Goal: Task Accomplishment & Management: Manage account settings

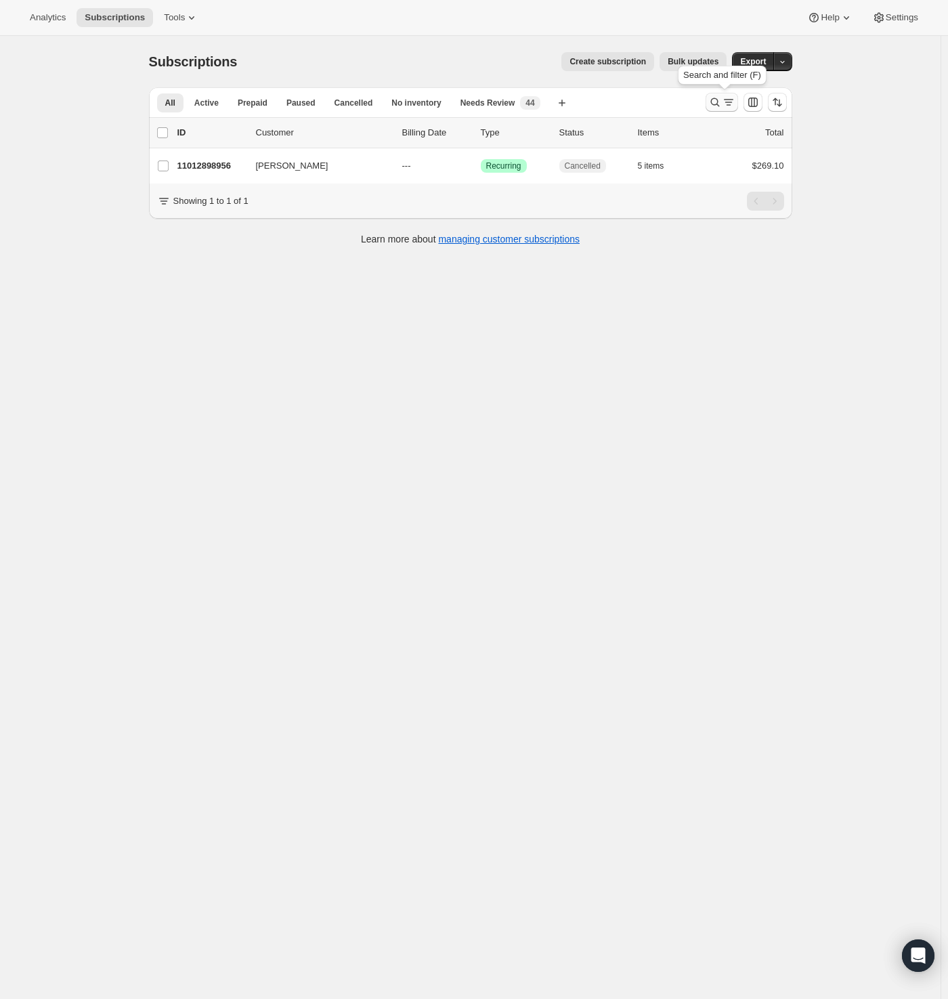
click at [728, 106] on icon "Search and filter results" at bounding box center [729, 102] width 14 height 14
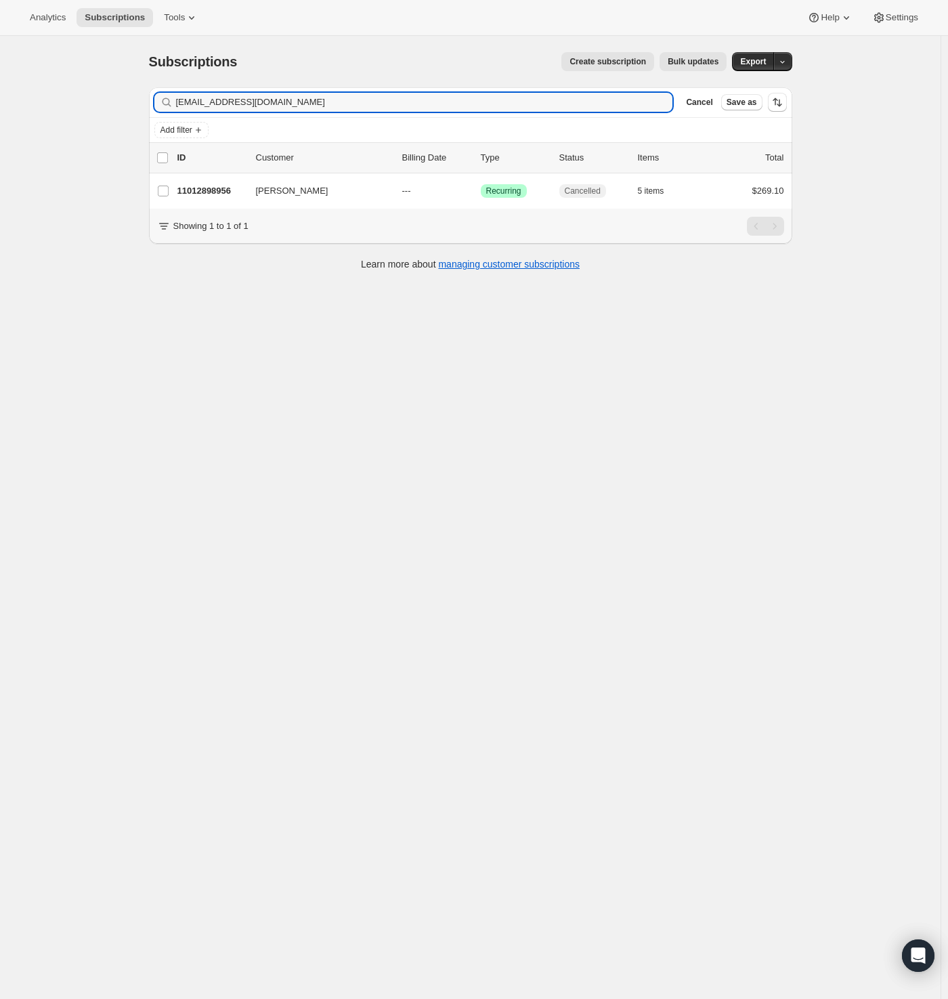
drag, startPoint x: 271, startPoint y: 105, endPoint x: 5, endPoint y: 114, distance: 265.5
click at [15, 114] on div "Subscriptions. This page is ready Subscriptions Create subscription Bulk update…" at bounding box center [470, 535] width 940 height 999
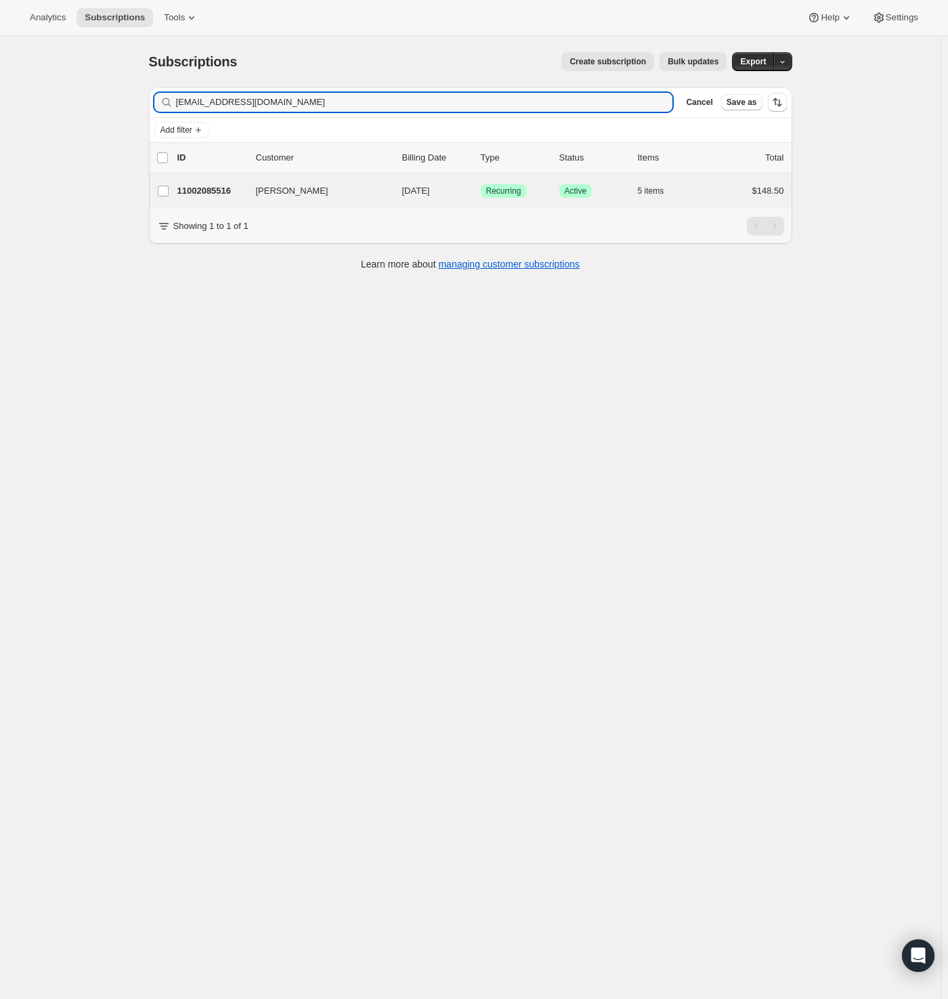
type input "tanyab3017@gmail.com"
click at [200, 178] on div "Tanya Burwell 11002085516 Tanya Burwell 12/23/2025 Success Recurring Success Ac…" at bounding box center [470, 190] width 643 height 35
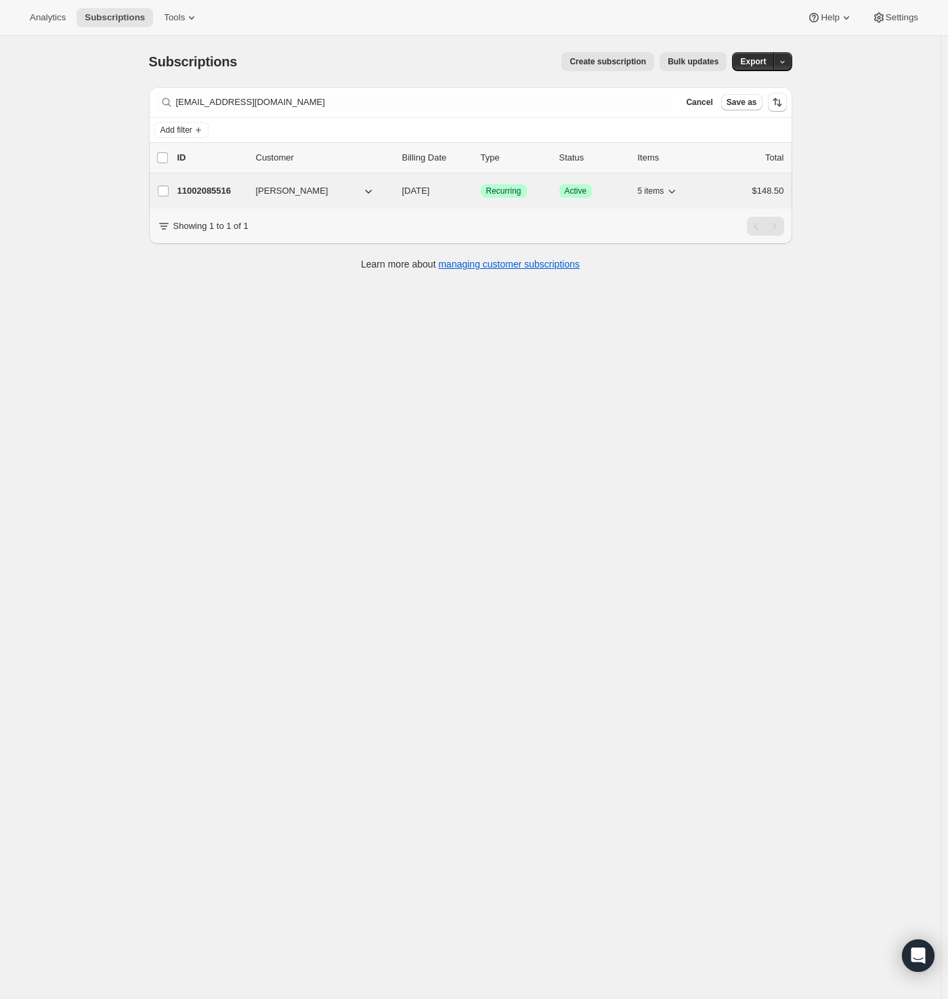
click at [199, 185] on p "11002085516" at bounding box center [211, 191] width 68 height 14
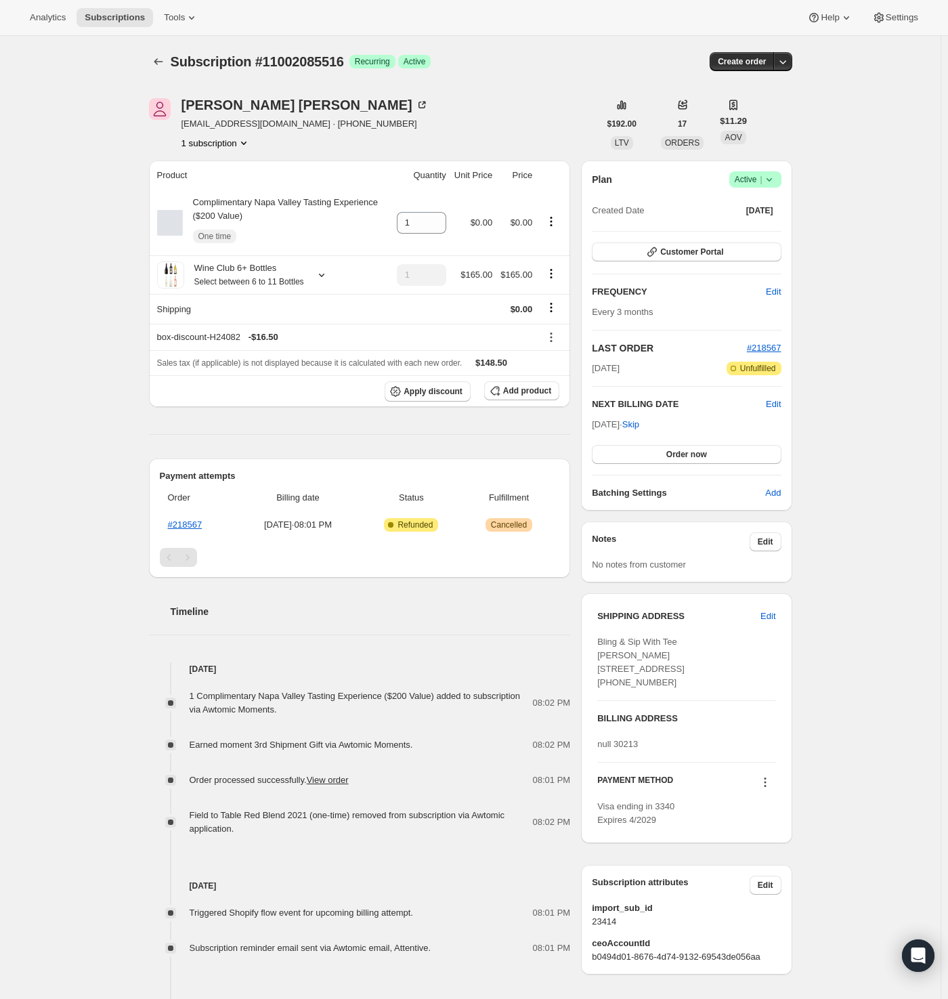
click at [775, 178] on icon at bounding box center [769, 180] width 14 height 14
click at [768, 229] on span "Cancel subscription" at bounding box center [753, 228] width 76 height 10
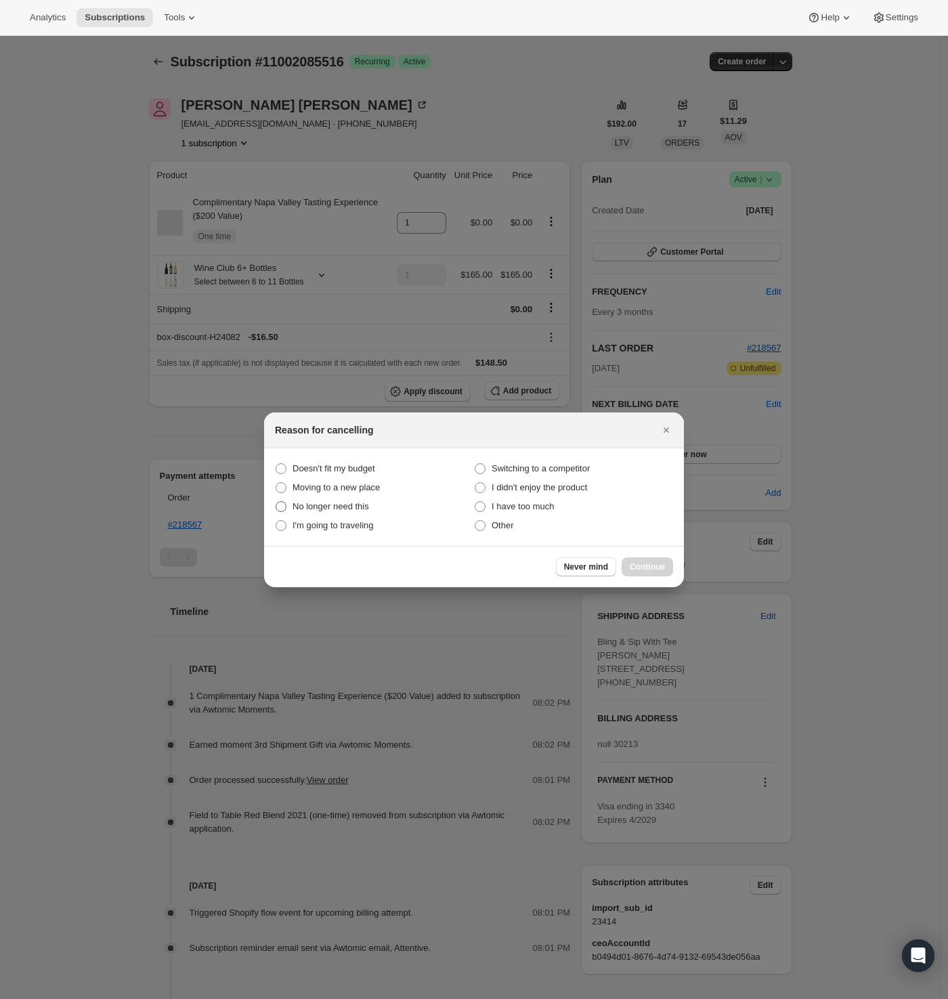
click at [328, 502] on span "No longer need this" at bounding box center [330, 506] width 76 height 10
click at [276, 502] on this "No longer need this" at bounding box center [276, 501] width 1 height 1
radio this "true"
click at [639, 561] on span "Continue" at bounding box center [647, 566] width 35 height 11
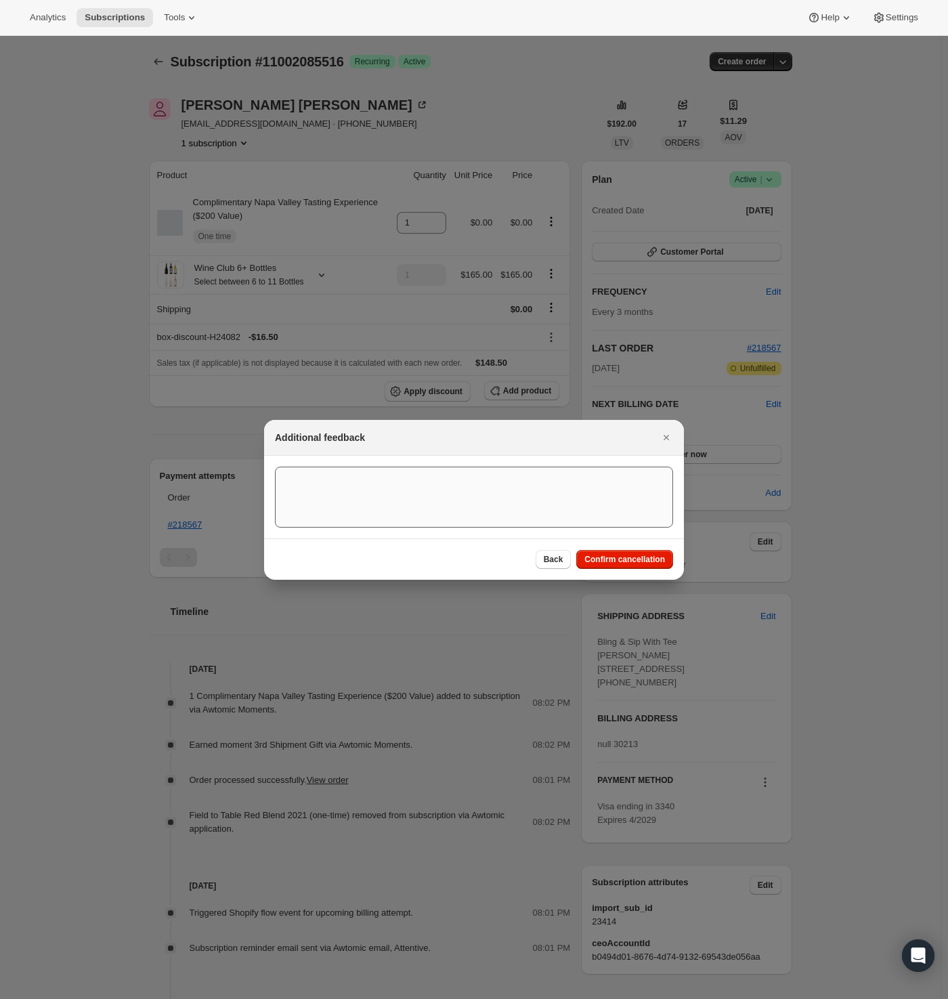
drag, startPoint x: 626, startPoint y: 559, endPoint x: 579, endPoint y: 527, distance: 56.9
click at [626, 559] on span "Confirm cancellation" at bounding box center [624, 559] width 81 height 11
